Goal: Navigation & Orientation: Understand site structure

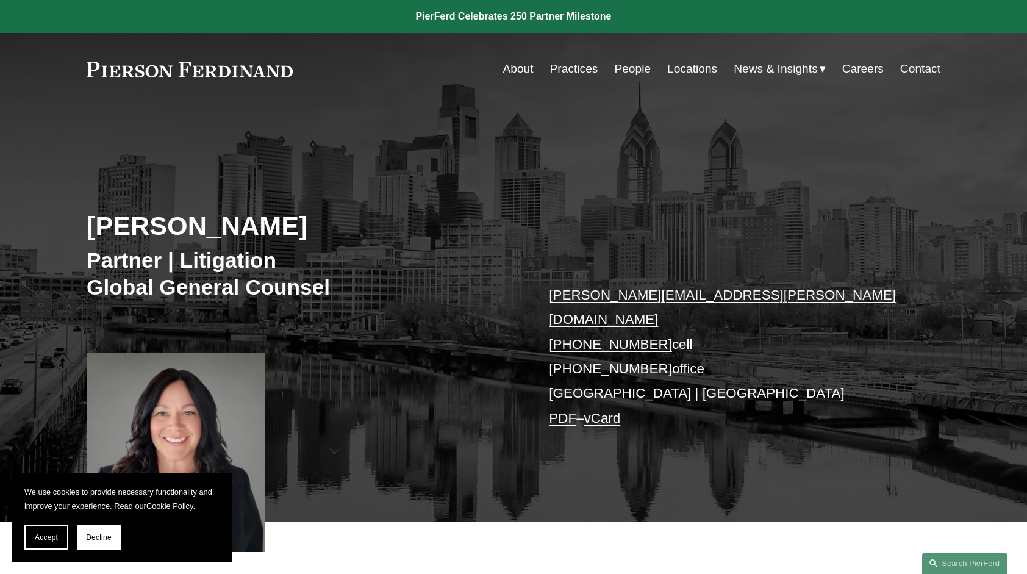
click at [52, 534] on span "Accept" at bounding box center [46, 537] width 23 height 9
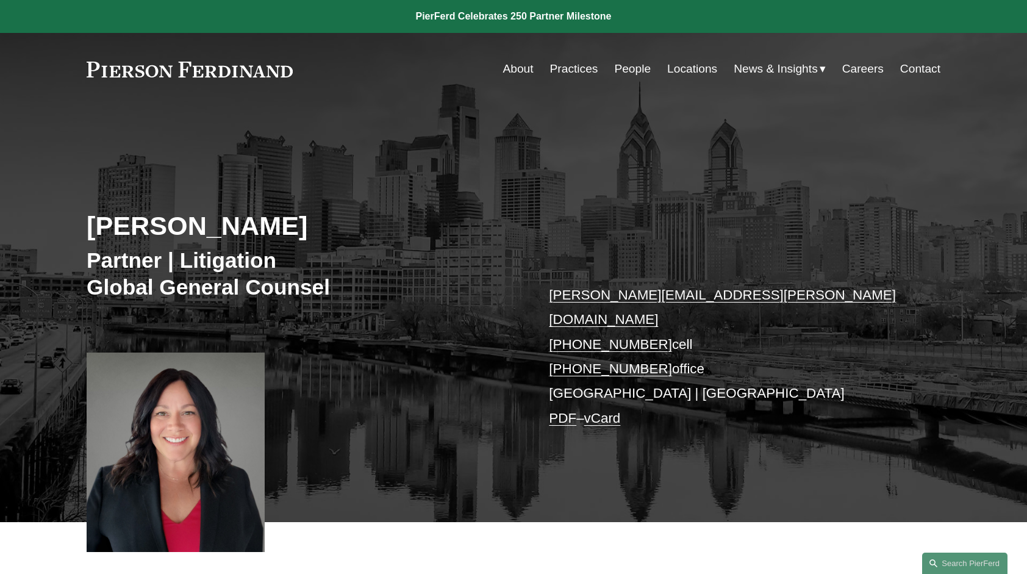
click at [390, 218] on h2 "Jill Guldin" at bounding box center [300, 226] width 427 height 32
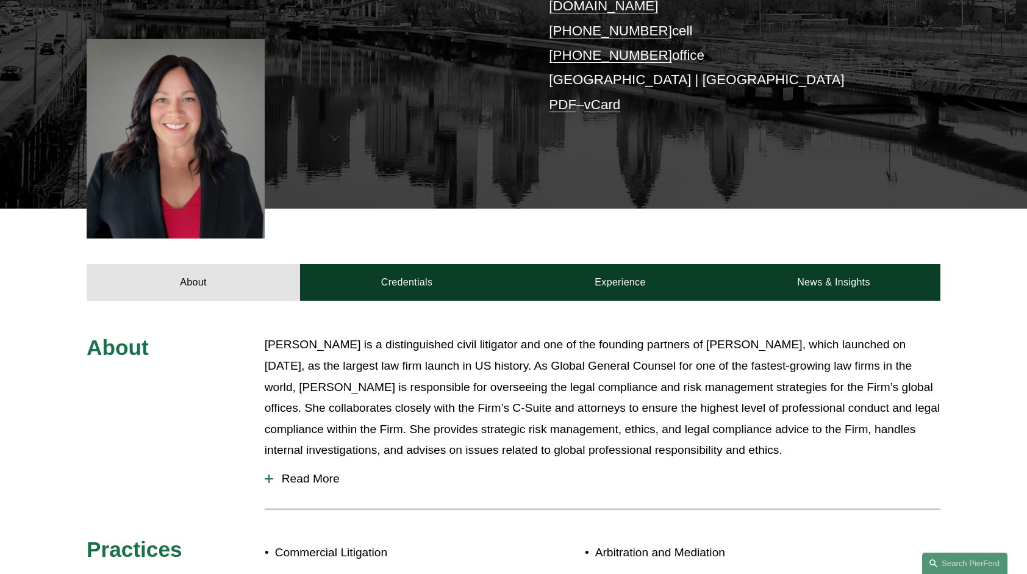
scroll to position [325, 0]
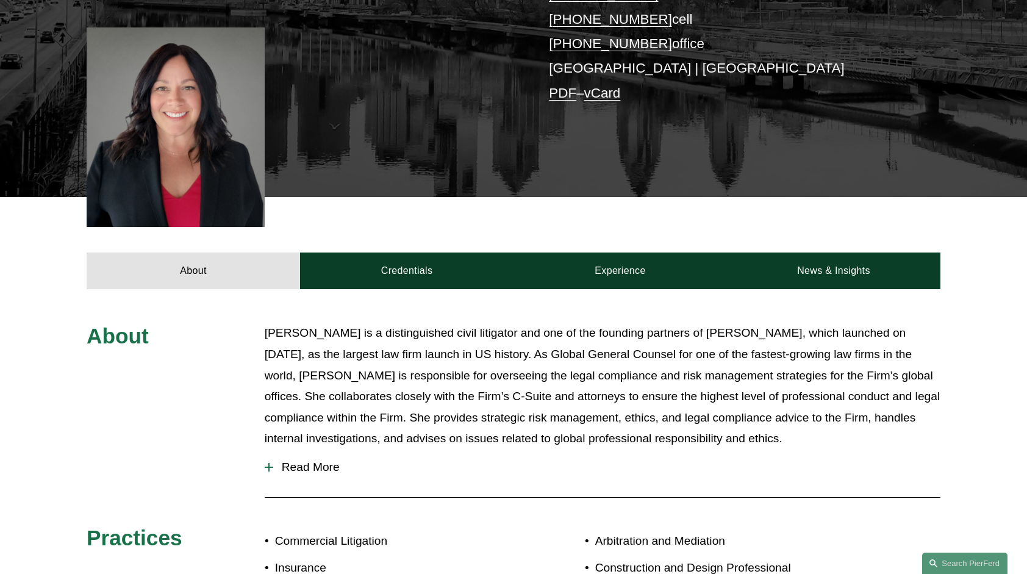
click at [332, 461] on span "Read More" at bounding box center [606, 467] width 667 height 13
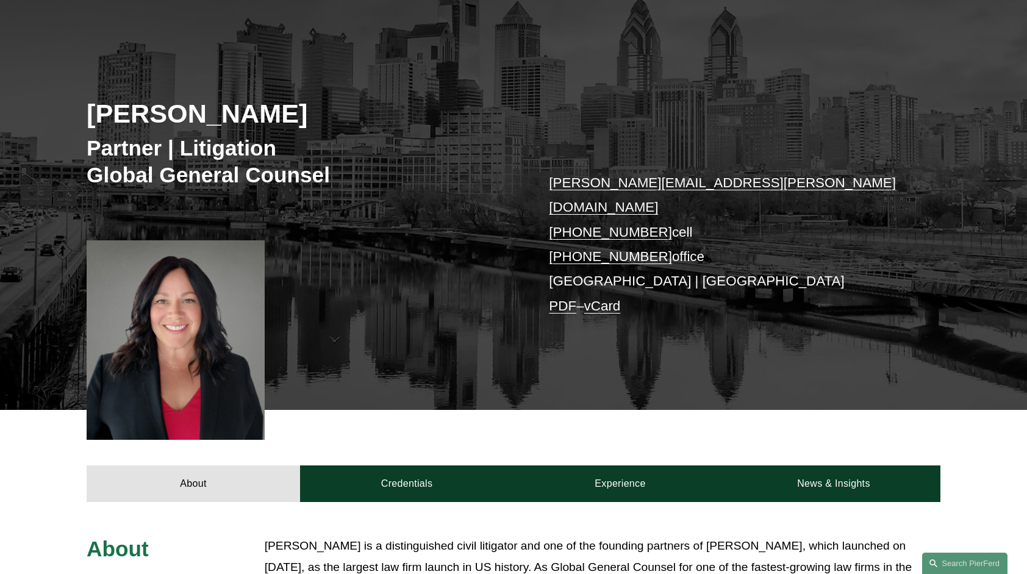
scroll to position [0, 0]
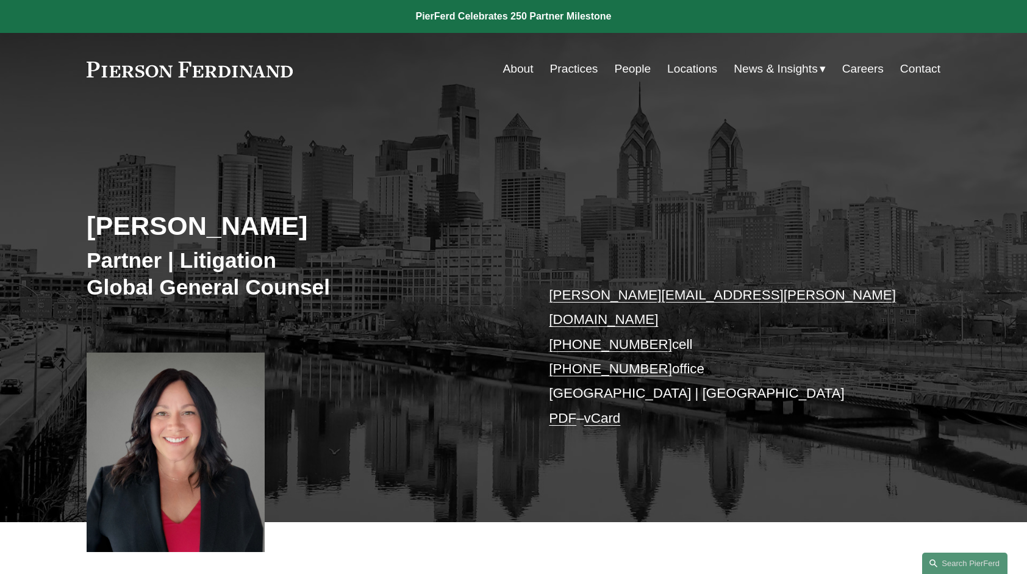
click at [574, 78] on link "Practices" at bounding box center [574, 68] width 48 height 23
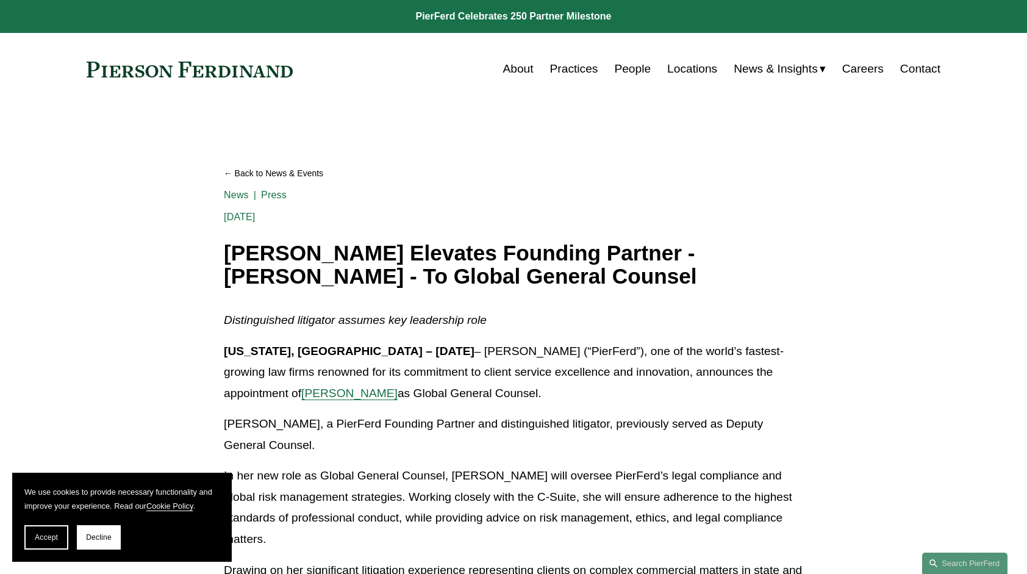
click at [54, 537] on span "Accept" at bounding box center [46, 537] width 23 height 9
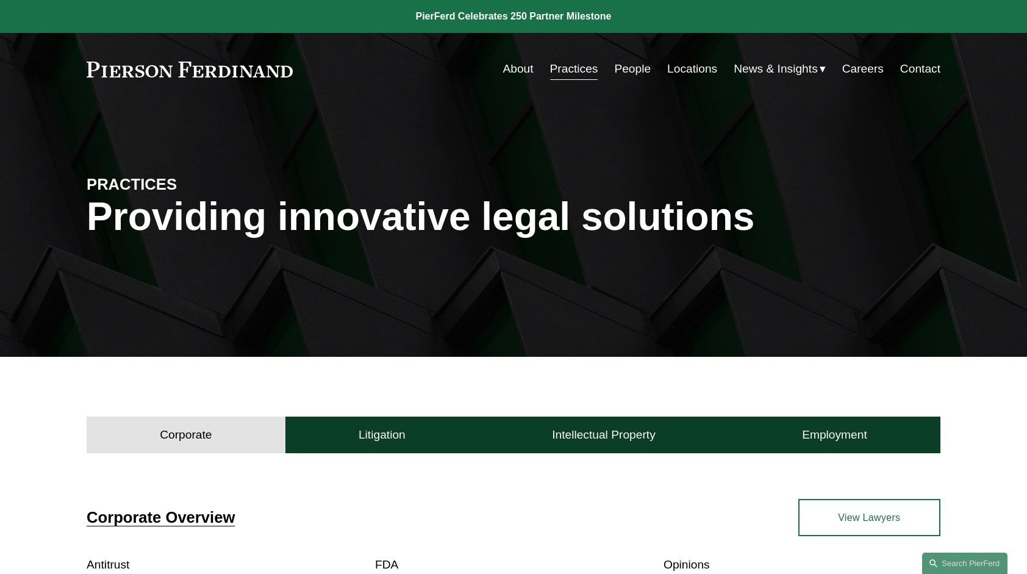
click at [574, 70] on link "Practices" at bounding box center [574, 68] width 48 height 23
click at [521, 73] on link "About" at bounding box center [518, 68] width 31 height 23
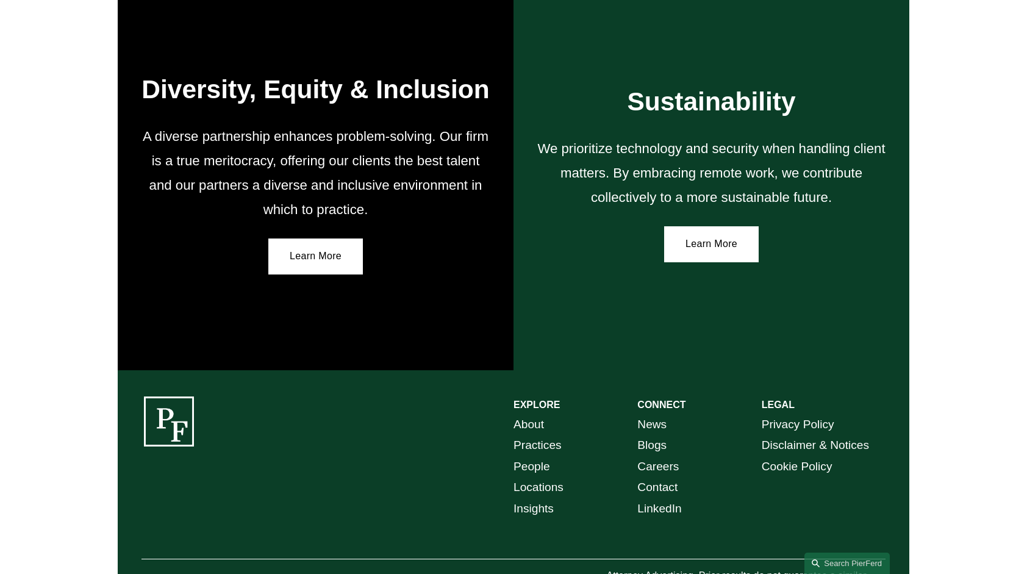
scroll to position [2033, 0]
